Goal: Information Seeking & Learning: Find specific fact

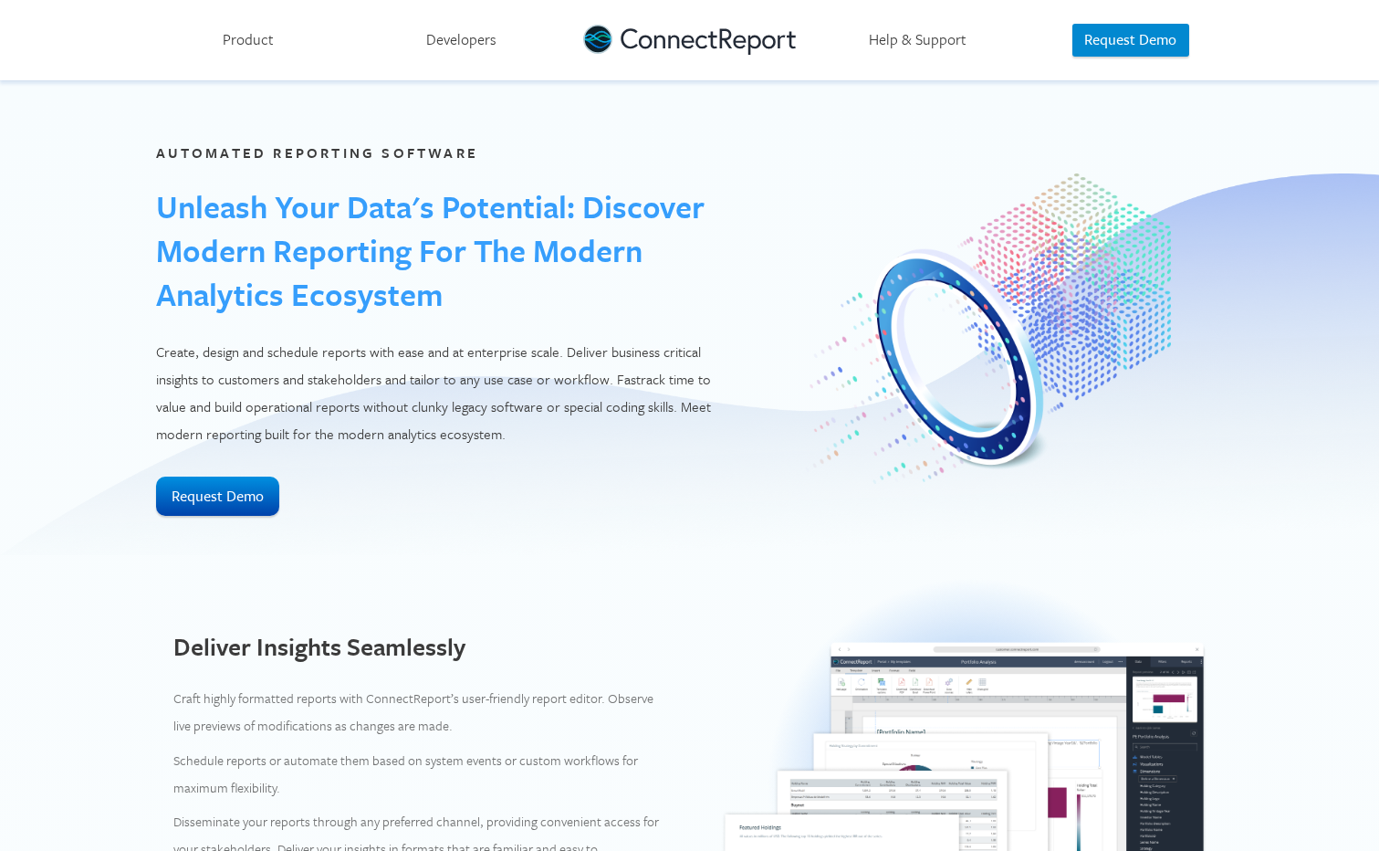
click at [278, 44] on link "Product" at bounding box center [248, 40] width 213 height 80
click at [253, 36] on link "Product" at bounding box center [248, 40] width 213 height 80
click at [919, 40] on link "Help & Support" at bounding box center [917, 40] width 213 height 80
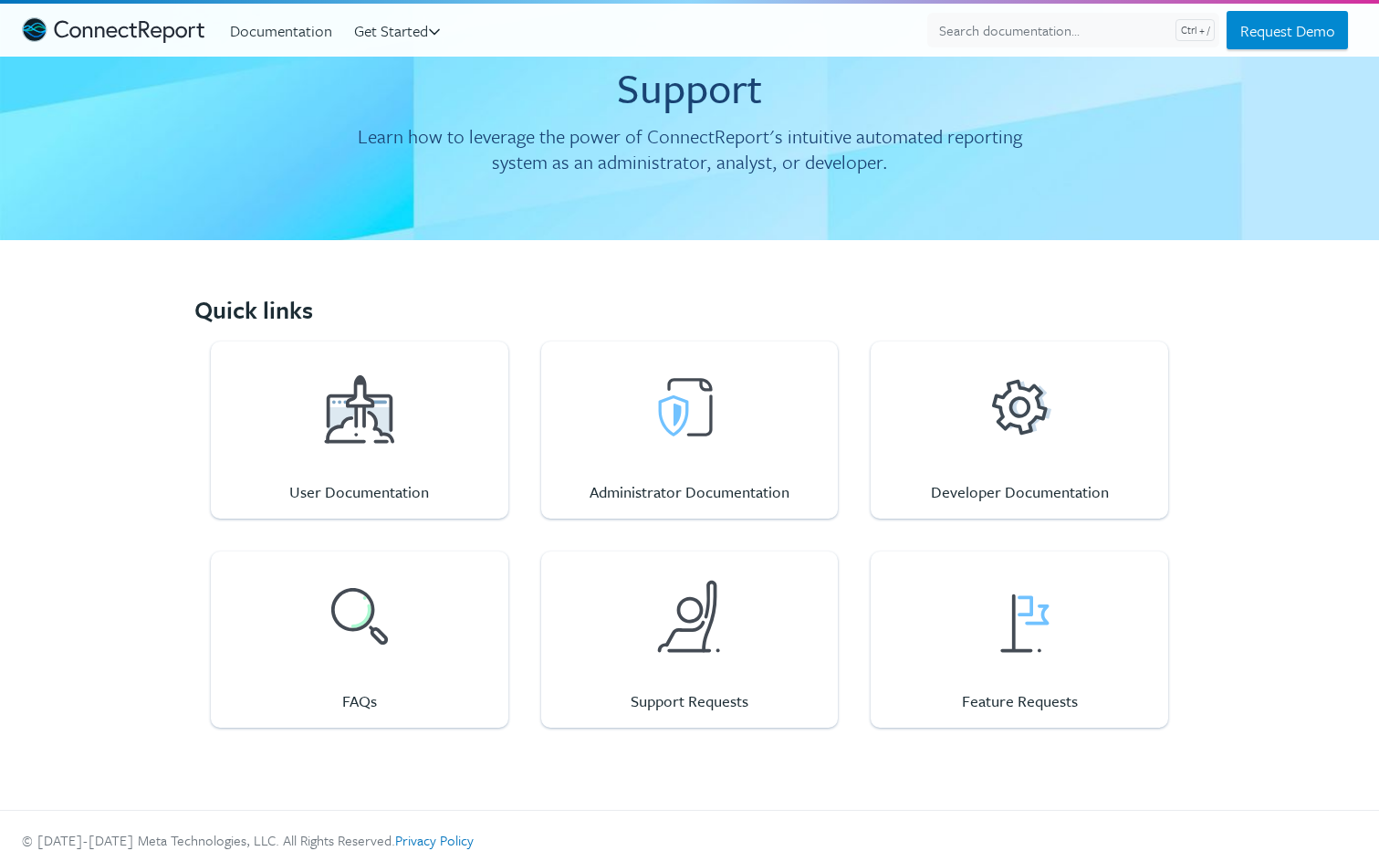
scroll to position [79, 0]
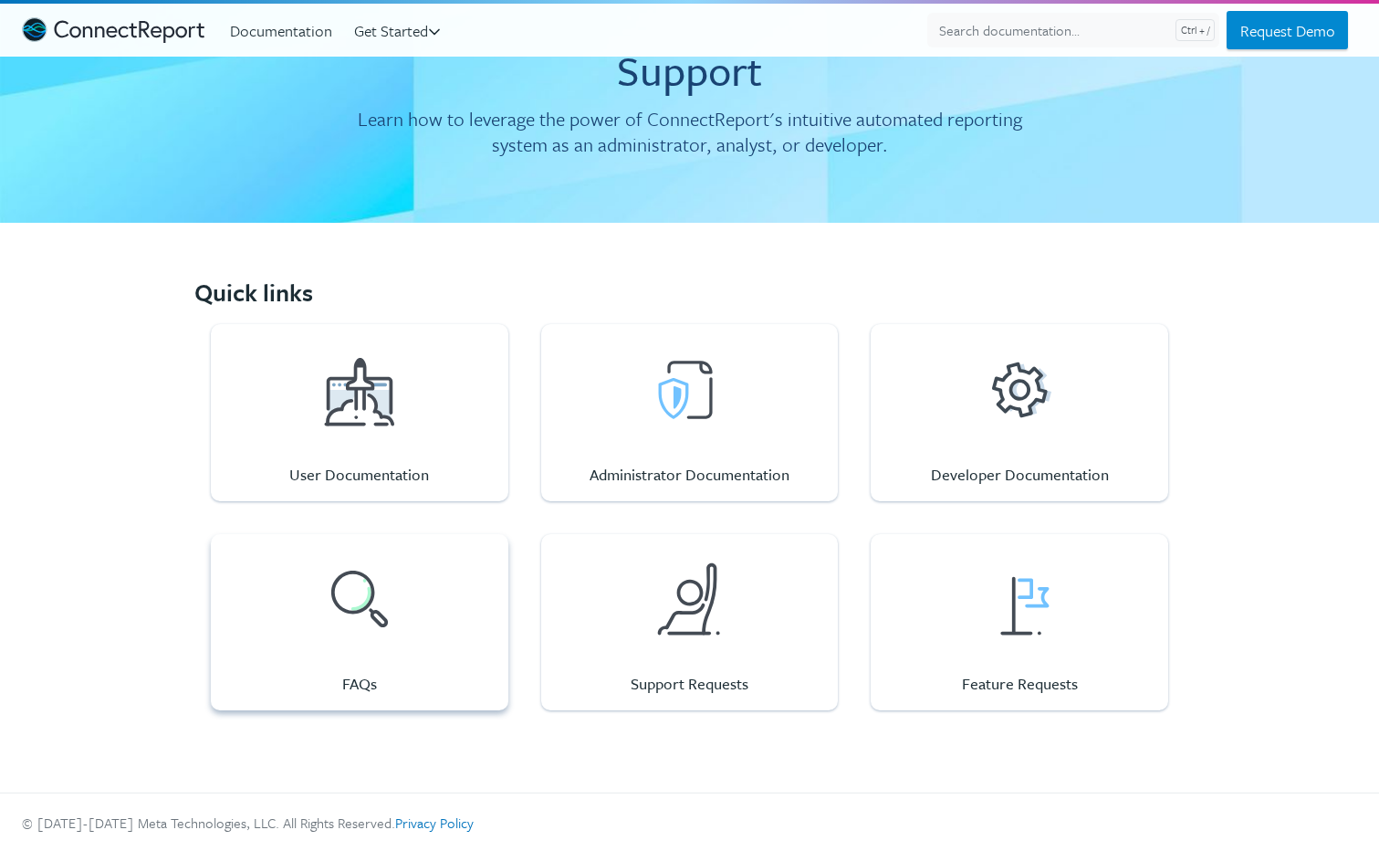
click at [360, 622] on div at bounding box center [359, 598] width 91 height 91
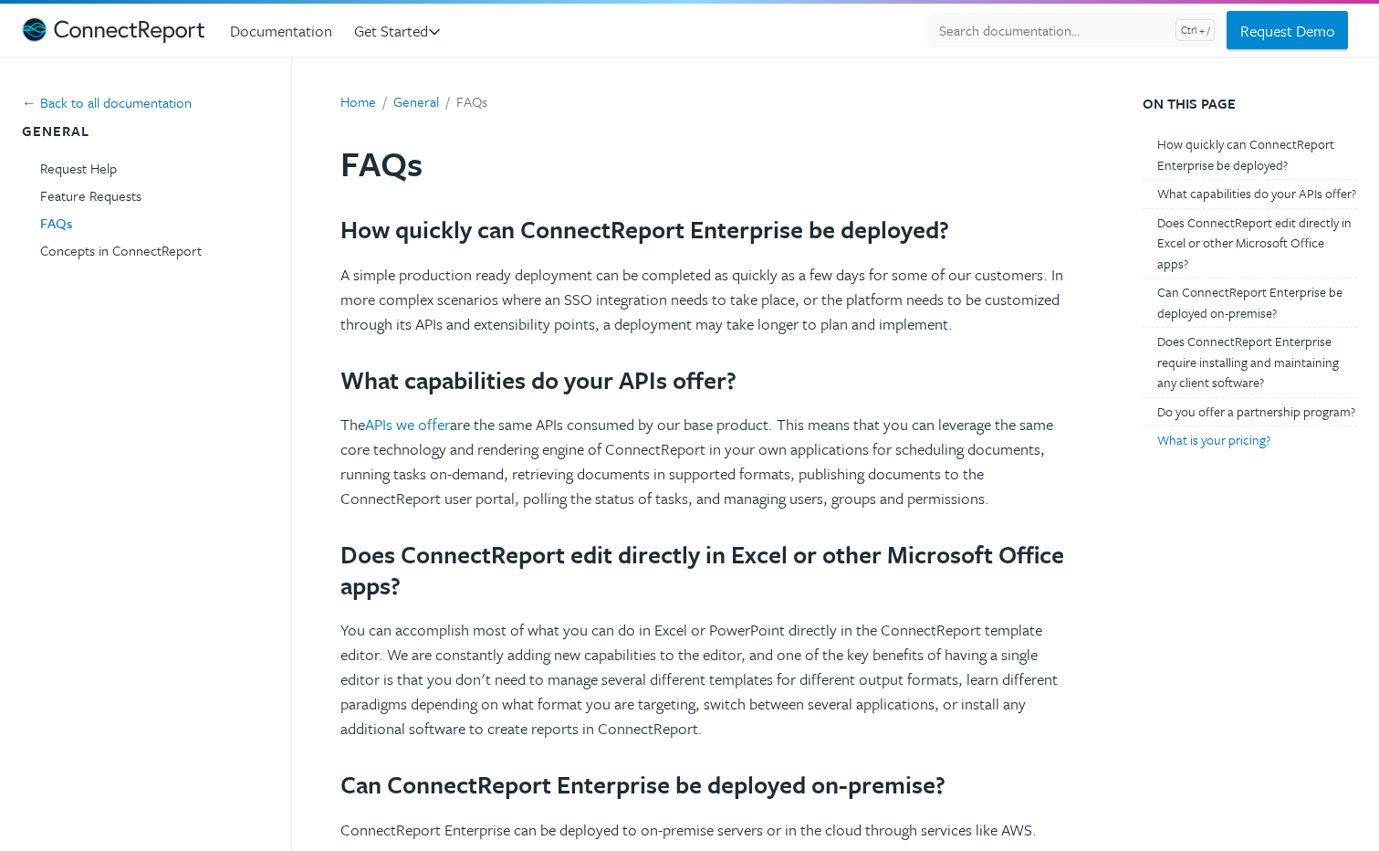
click at [1184, 453] on link "What is your pricing?" at bounding box center [1257, 440] width 200 height 25
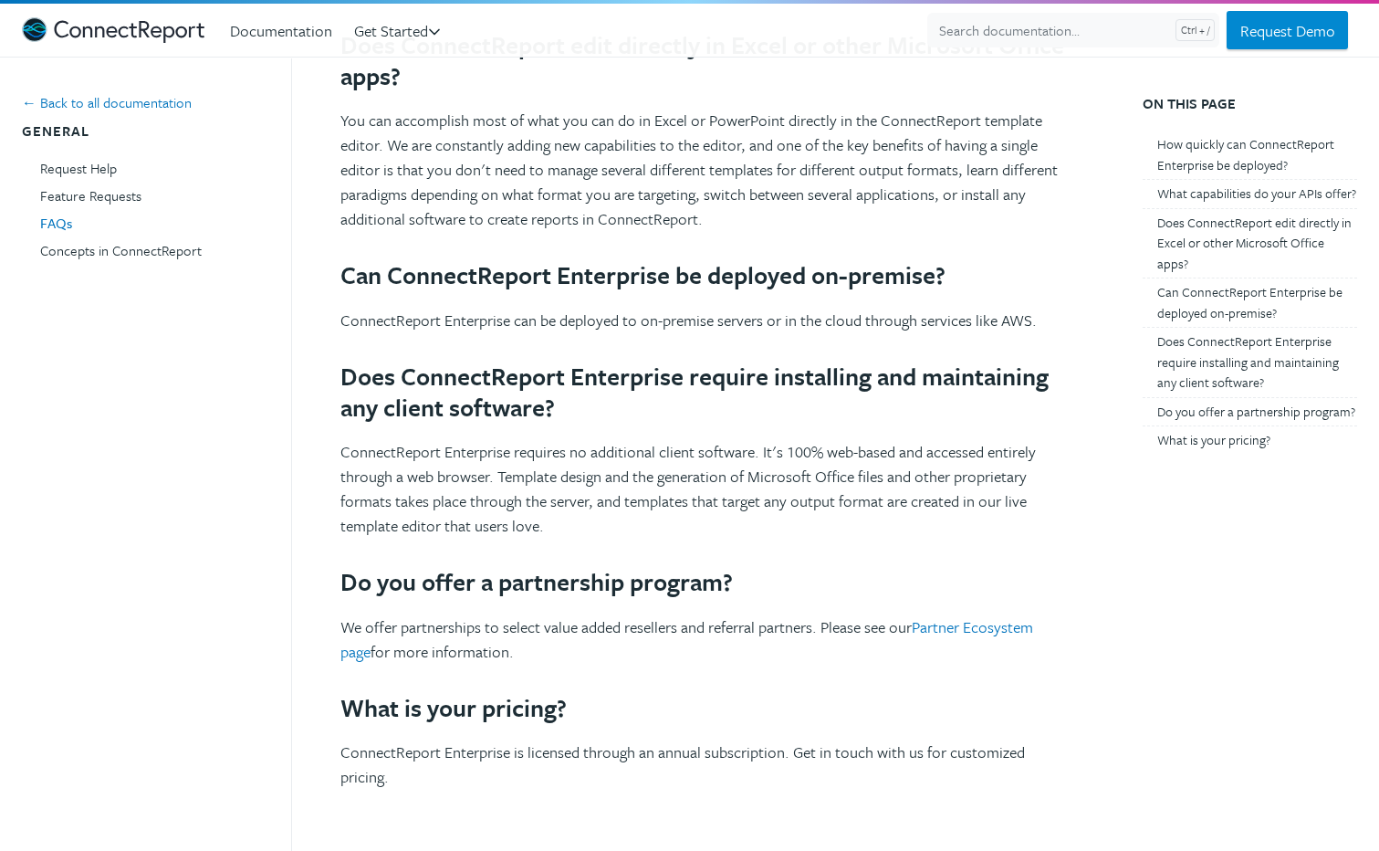
scroll to position [255, 0]
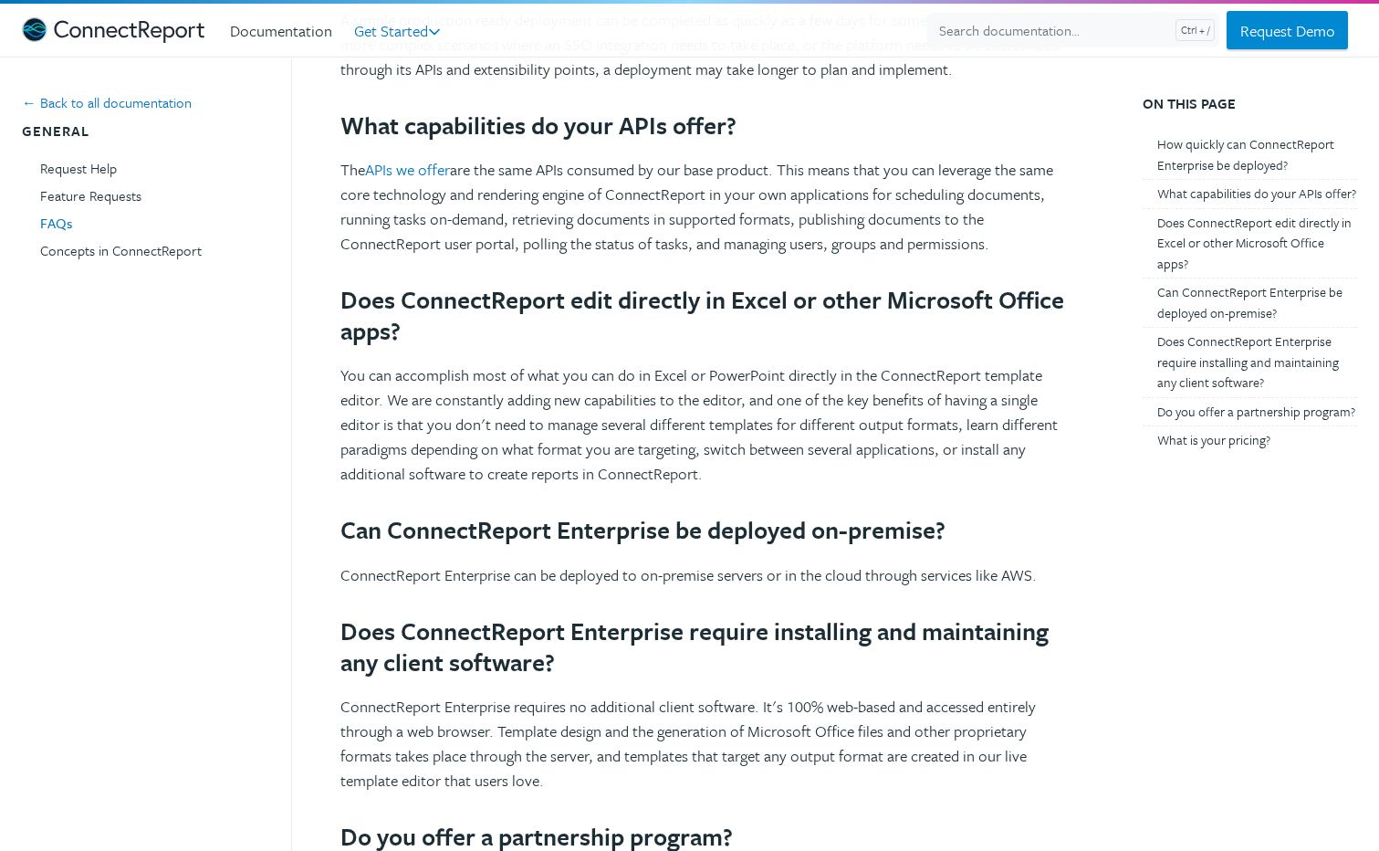
click at [421, 27] on link "Get Started" at bounding box center [403, 31] width 99 height 32
click at [288, 26] on link "Documentation" at bounding box center [288, 31] width 117 height 32
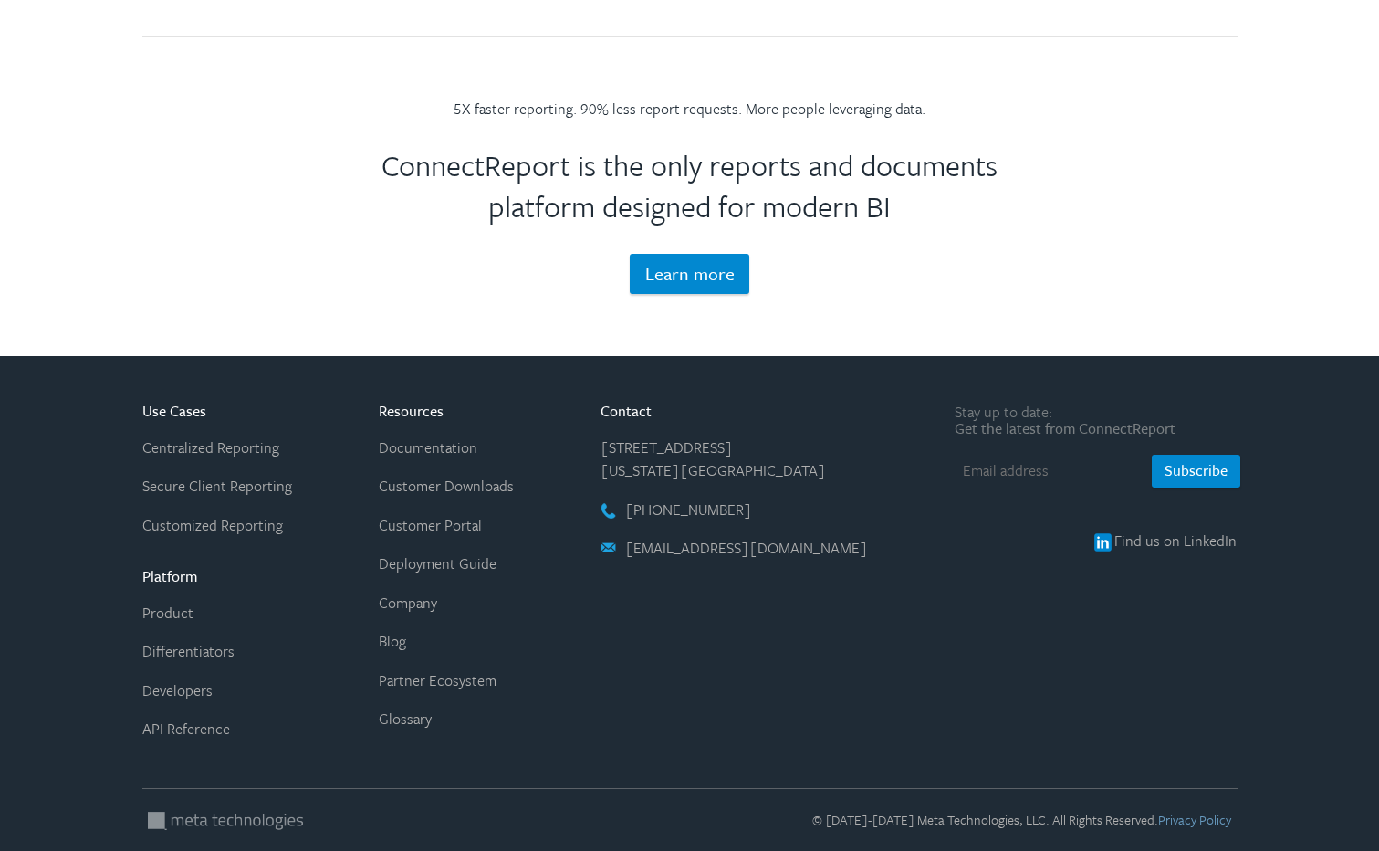
scroll to position [3579, 0]
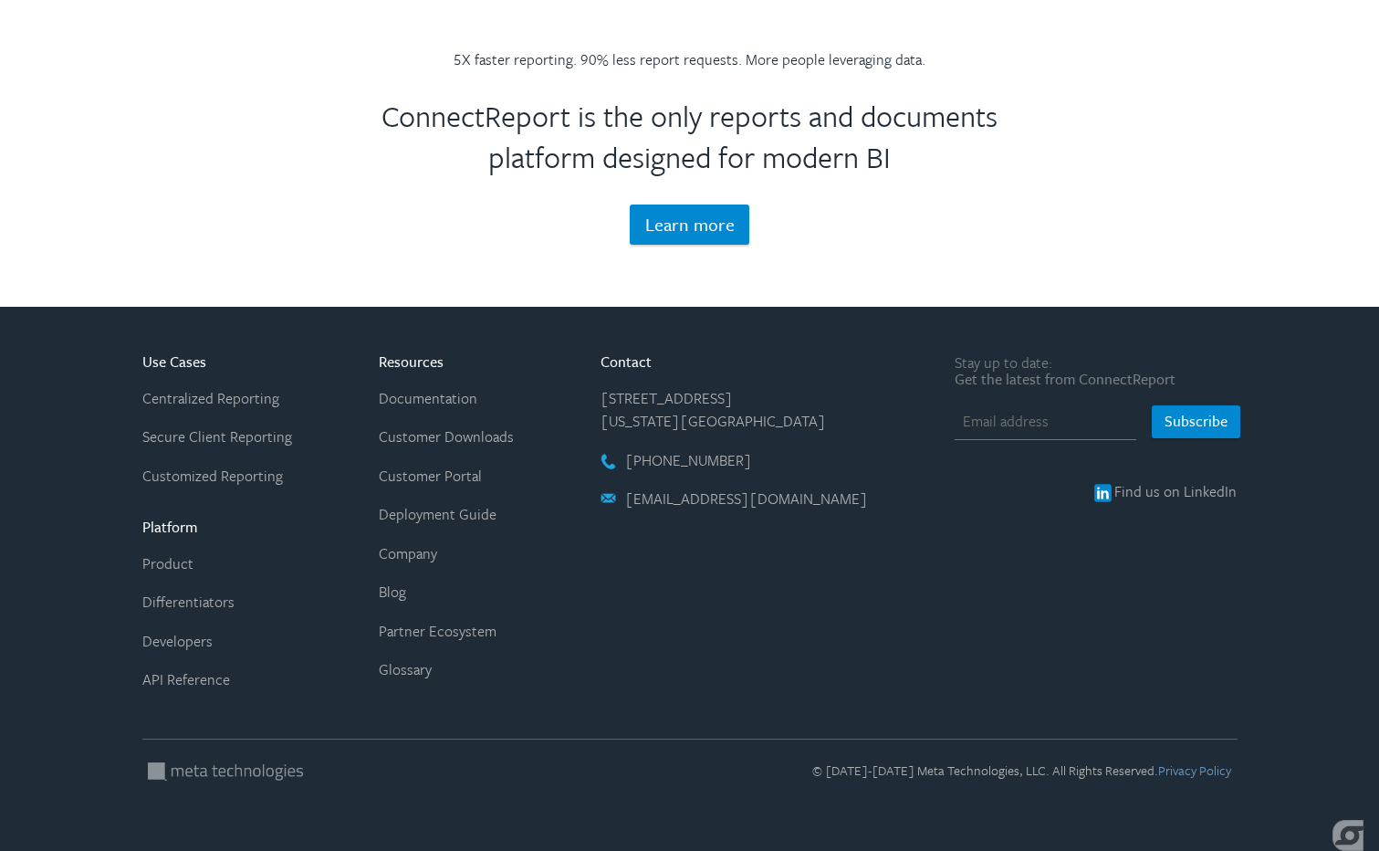
click at [221, 774] on link at bounding box center [225, 771] width 155 height 18
